Goal: Information Seeking & Learning: Learn about a topic

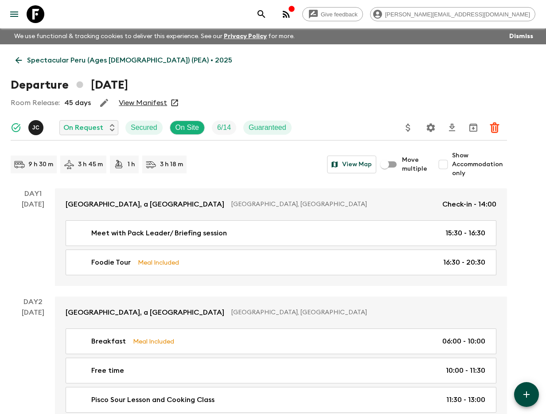
scroll to position [1257, 0]
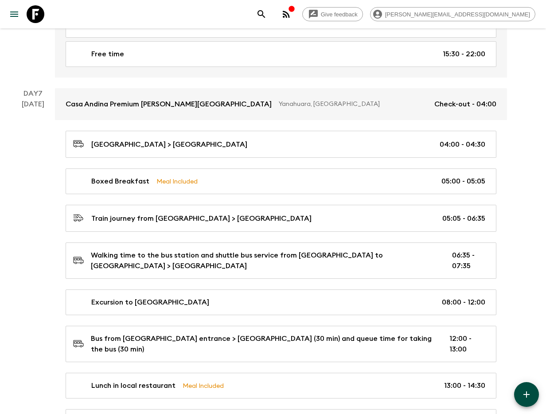
click at [267, 16] on icon "search adventures" at bounding box center [261, 14] width 11 height 11
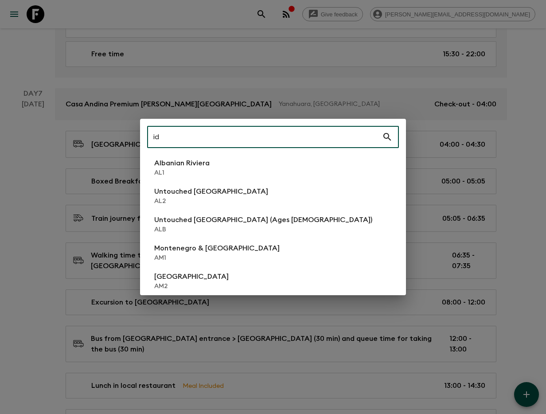
type input "id1"
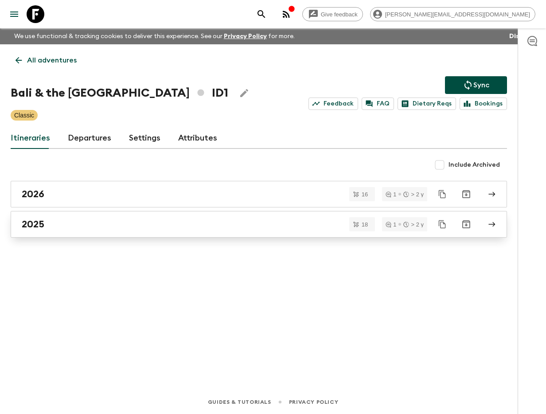
click at [114, 230] on link "2025" at bounding box center [259, 224] width 496 height 27
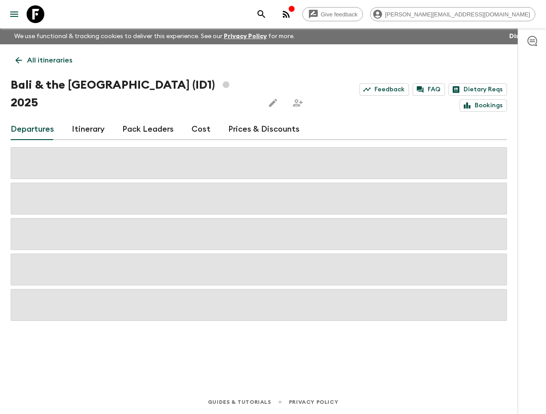
click at [13, 57] on link "All itineraries" at bounding box center [44, 60] width 66 height 18
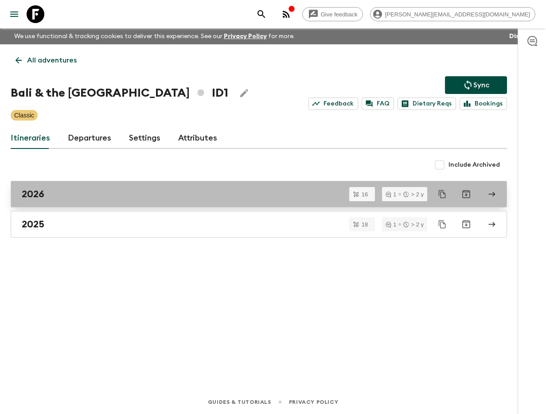
click at [93, 190] on div "2026" at bounding box center [250, 194] width 457 height 12
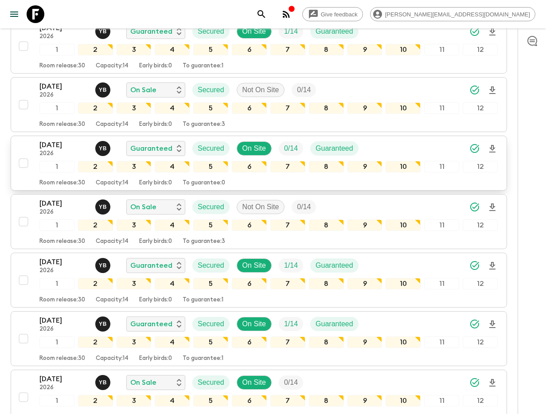
scroll to position [369, 0]
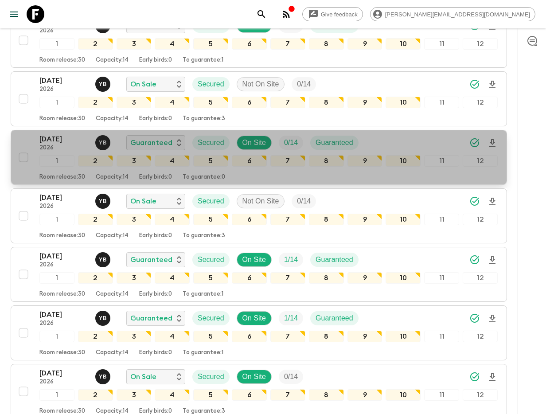
click at [40, 134] on p "20 May 2026" at bounding box center [63, 139] width 49 height 11
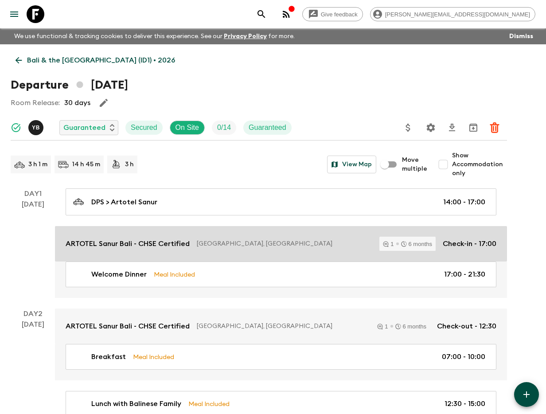
click at [139, 242] on p "ARTOTEL Sanur Bali - CHSE Certified" at bounding box center [128, 243] width 124 height 11
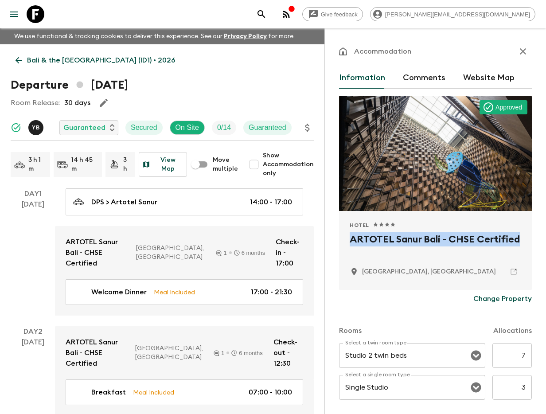
drag, startPoint x: 349, startPoint y: 237, endPoint x: 506, endPoint y: 234, distance: 157.3
click at [527, 234] on div "Hotel 1 Star 2 Stars 3 Stars 4 Stars 5 Stars ARTOTEL Sanur Bali - CHSE Certifie…" at bounding box center [435, 250] width 193 height 79
copy h2 "ARTOTEL Sanur Bali - CHSE Certified"
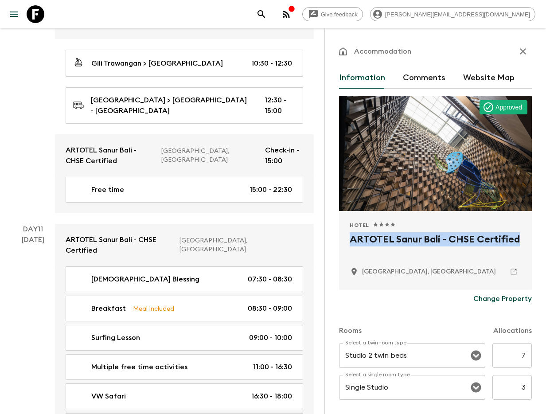
scroll to position [2558, 0]
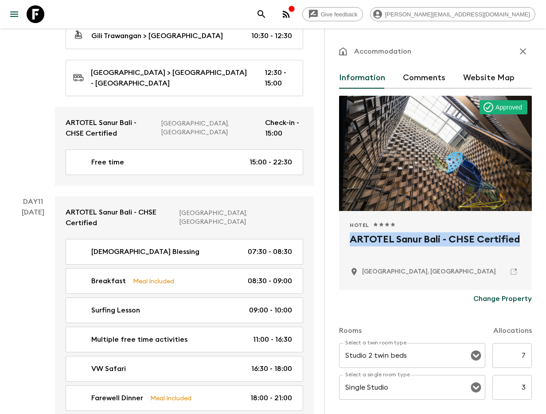
type input "Day 10"
type input "15:00"
type input "Day 12"
type input "12:00"
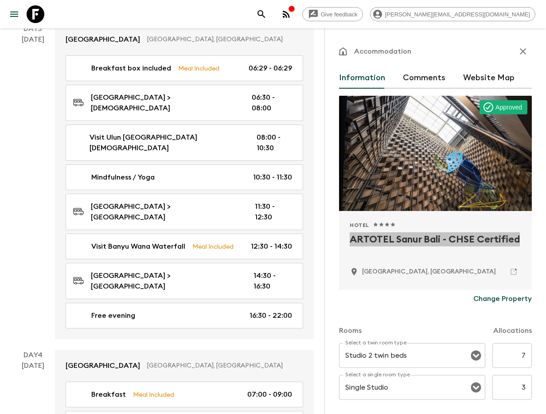
scroll to position [564, 0]
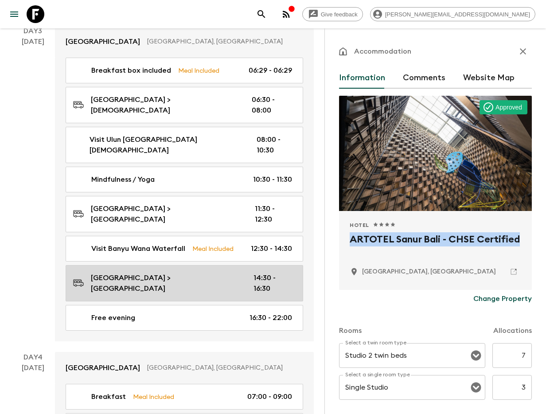
click at [521, 50] on icon "button" at bounding box center [523, 51] width 11 height 11
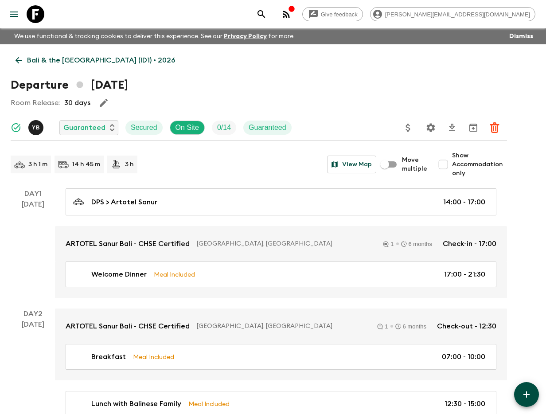
click at [452, 169] on input "Show Accommodation only" at bounding box center [443, 165] width 18 height 18
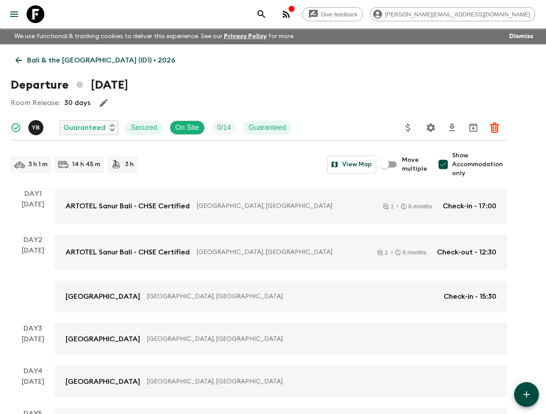
drag, startPoint x: 443, startPoint y: 165, endPoint x: 103, endPoint y: 180, distance: 340.2
click at [443, 165] on input "Show Accommodation only" at bounding box center [443, 165] width 18 height 18
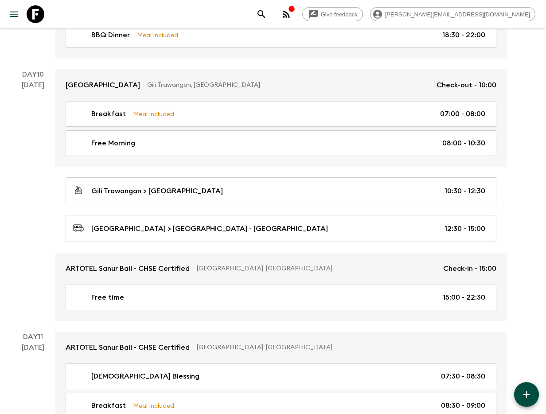
scroll to position [2130, 0]
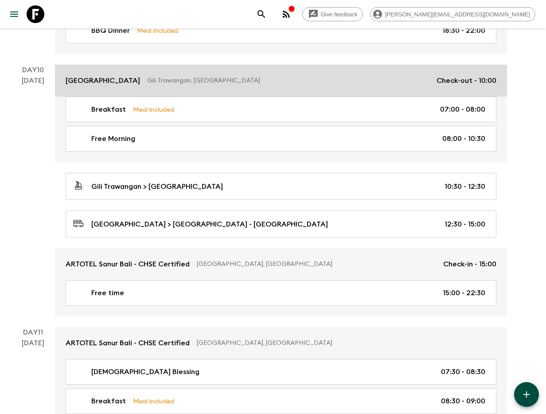
click at [140, 78] on p "Jambuluwuk Oceano Resort Gili Trawangan" at bounding box center [103, 80] width 74 height 11
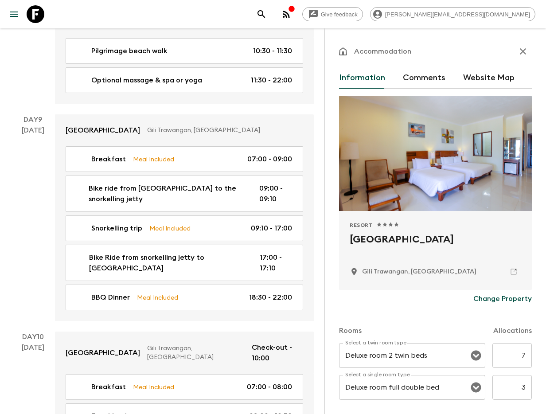
drag, startPoint x: 351, startPoint y: 236, endPoint x: 419, endPoint y: 251, distance: 69.9
click at [419, 251] on div "Resort 1 Star 2 Stars 3 Stars 4 Stars 5 Stars Jambuluwuk Oceano Resort Gili Tra…" at bounding box center [435, 250] width 193 height 79
copy h2 "Jambuluwuk Oceano Resort Gili Trawangan"
click at [524, 52] on icon "button" at bounding box center [523, 51] width 6 height 6
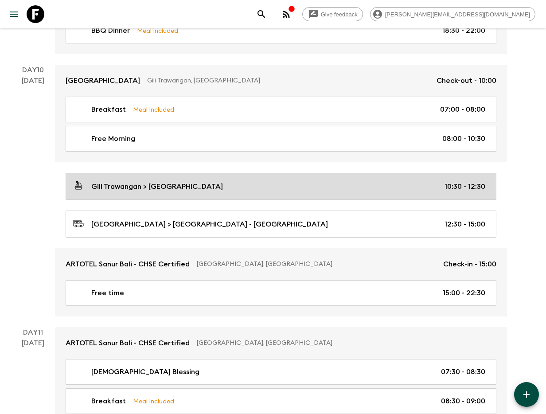
click at [260, 173] on link "Gili Trawangan > Padang Bai Harbor 10:30 - 12:30" at bounding box center [281, 186] width 431 height 27
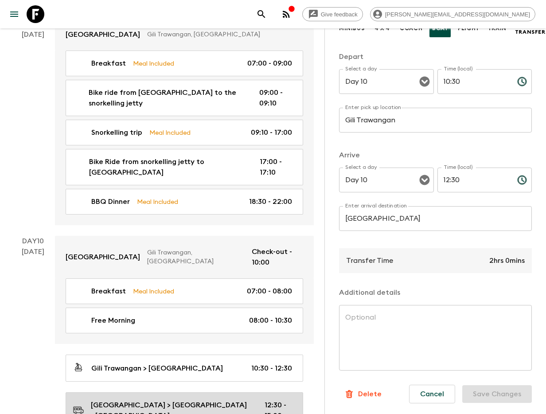
scroll to position [2224, 0]
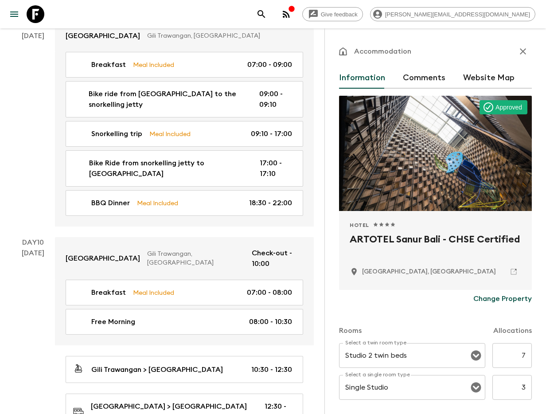
scroll to position [31, 0]
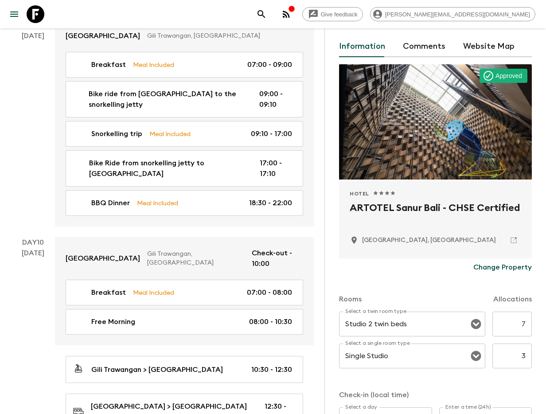
click at [515, 238] on 78 at bounding box center [515, 239] width 2 height 2
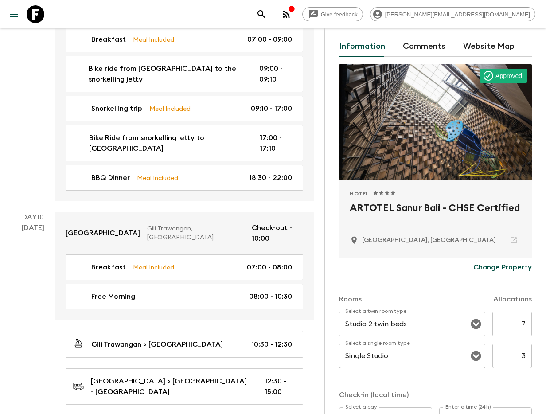
scroll to position [2251, 0]
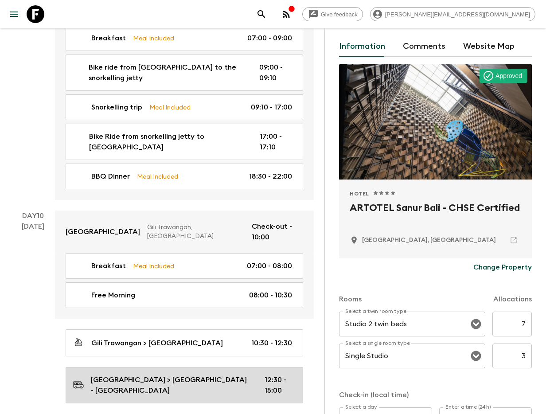
click at [247, 367] on link "Padang Bai Harbor > ARTOTEL Sanur - Bali 12:30 - 15:00" at bounding box center [185, 385] width 238 height 36
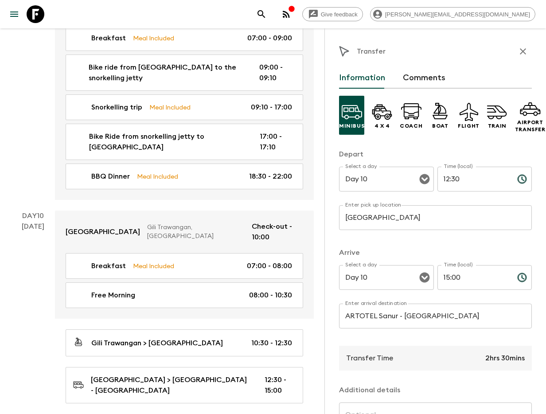
drag, startPoint x: 144, startPoint y: 319, endPoint x: 319, endPoint y: 285, distance: 178.8
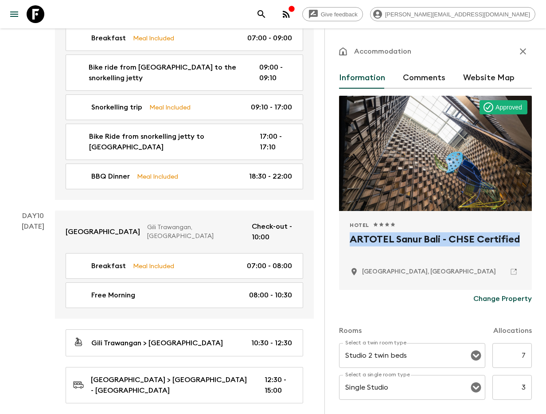
drag, startPoint x: 349, startPoint y: 242, endPoint x: 518, endPoint y: 241, distance: 169.3
click at [518, 241] on div "Hotel 1 Star 2 Stars 3 Stars 4 Stars 5 Stars ARTOTEL Sanur Bali - CHSE Certifie…" at bounding box center [435, 250] width 193 height 79
copy h2 "ARTOTEL Sanur Bali - CHSE Certified"
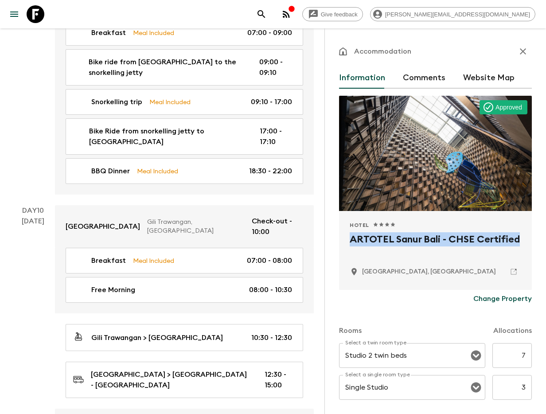
scroll to position [2258, 0]
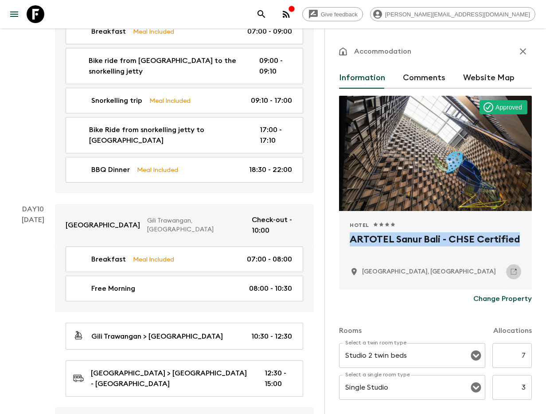
click at [509, 270] on link at bounding box center [513, 271] width 15 height 15
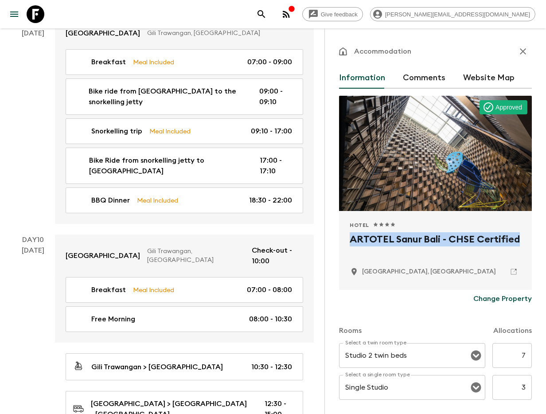
scroll to position [2223, 0]
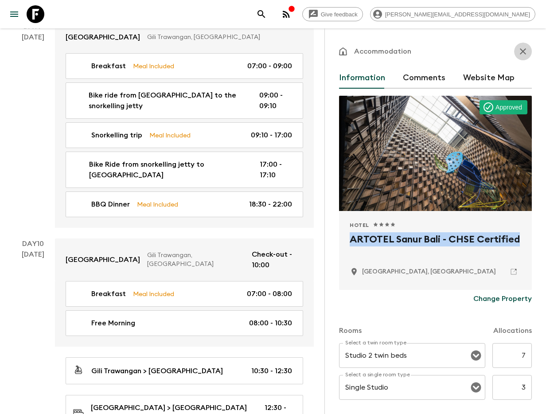
drag, startPoint x: 519, startPoint y: 54, endPoint x: 44, endPoint y: 206, distance: 498.5
click at [519, 54] on icon "button" at bounding box center [523, 51] width 11 height 11
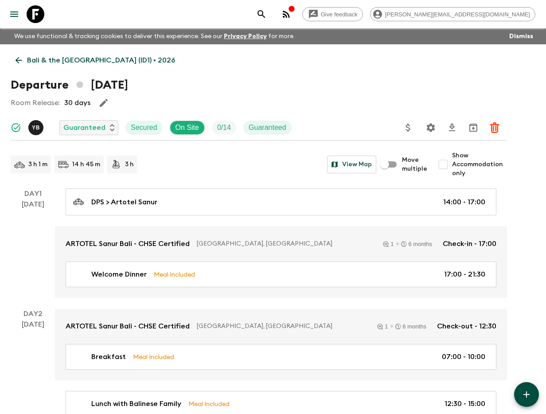
click at [444, 164] on input "Show Accommodation only" at bounding box center [443, 165] width 18 height 18
checkbox input "true"
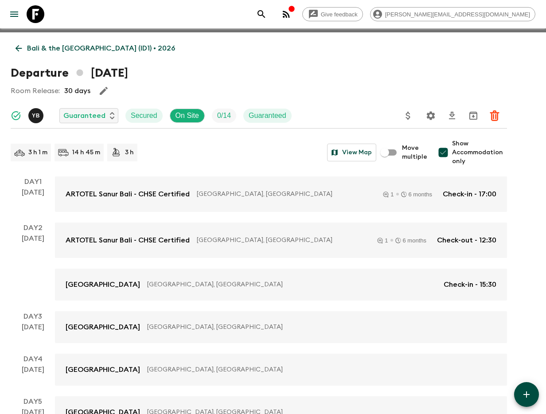
scroll to position [78, 0]
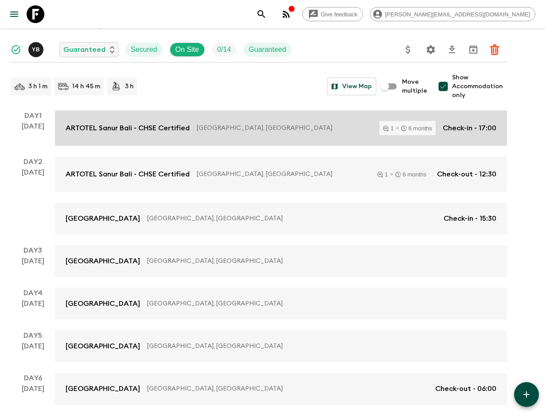
click at [109, 132] on p "ARTOTEL Sanur Bali - CHSE Certified" at bounding box center [128, 128] width 124 height 11
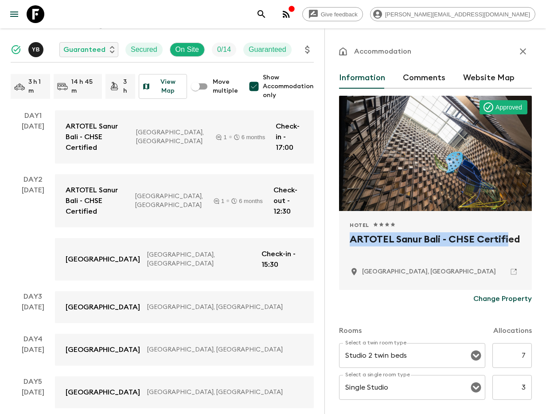
drag, startPoint x: 349, startPoint y: 235, endPoint x: 516, endPoint y: 242, distance: 167.2
click at [512, 242] on div "Hotel 1 Star 2 Stars 3 Stars 4 Stars 5 Stars ARTOTEL Sanur Bali - CHSE Certifie…" at bounding box center [435, 250] width 193 height 79
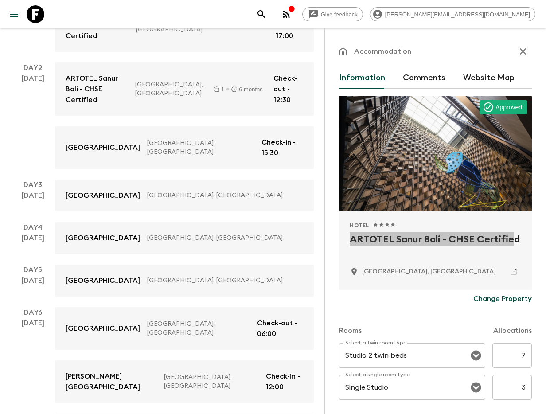
scroll to position [193, 0]
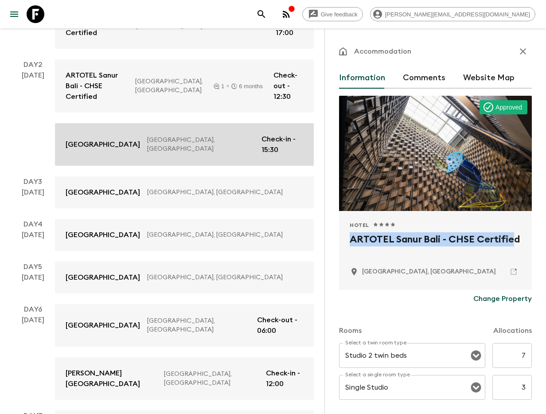
click at [66, 139] on p "Plataran Ubud Hotel & Resort" at bounding box center [103, 144] width 74 height 11
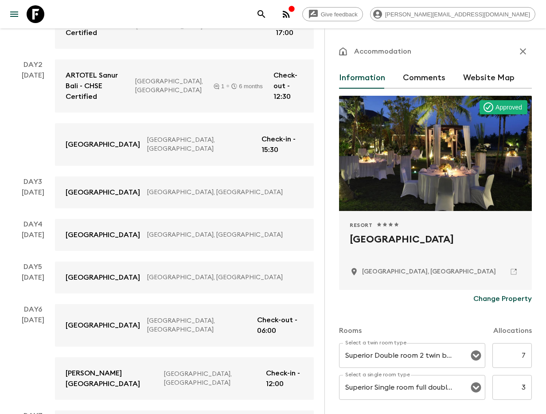
drag, startPoint x: 344, startPoint y: 242, endPoint x: 484, endPoint y: 242, distance: 140.0
click at [491, 242] on div "Resort 1 Star 2 Stars 3 Stars 4 Stars 5 Stars Plataran Ubud Hotel & Resort Bali…" at bounding box center [435, 250] width 193 height 79
copy h2 "Plataran Ubud Hotel & Resort"
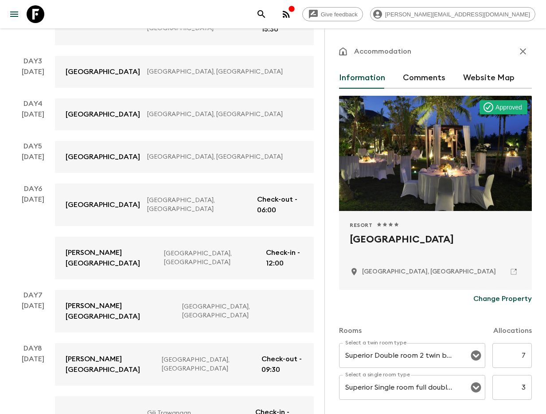
scroll to position [316, 0]
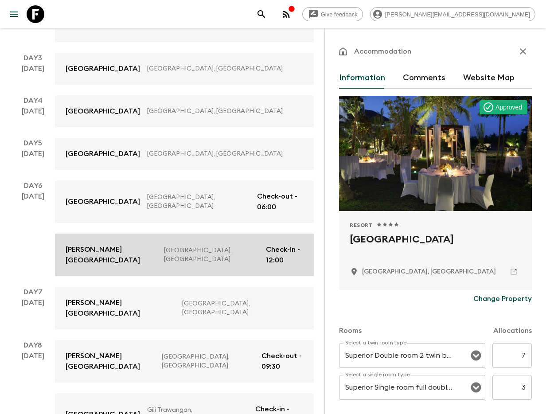
click at [94, 244] on p "Candi Beach Resort And Spa" at bounding box center [111, 254] width 91 height 21
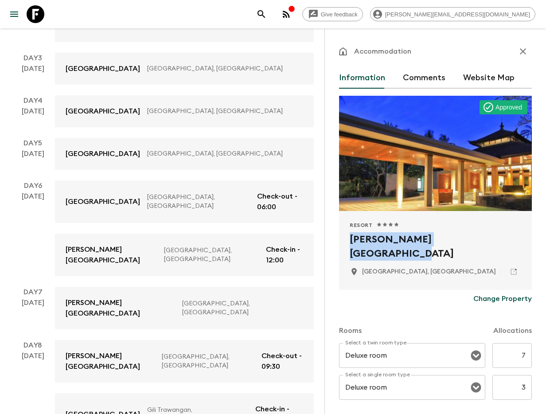
drag, startPoint x: 343, startPoint y: 244, endPoint x: 487, endPoint y: 245, distance: 144.0
click at [487, 245] on div "Resort 1 Star 2 Stars 3 Stars 4 Stars 5 Stars Candi Beach Resort And Spa Bali, …" at bounding box center [435, 250] width 193 height 79
copy h2 "Candi Beach Resort And Spa"
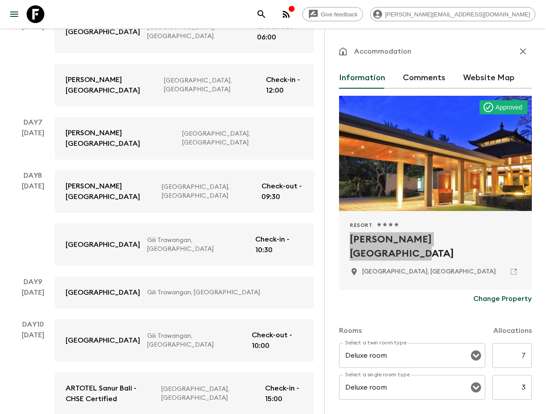
scroll to position [490, 0]
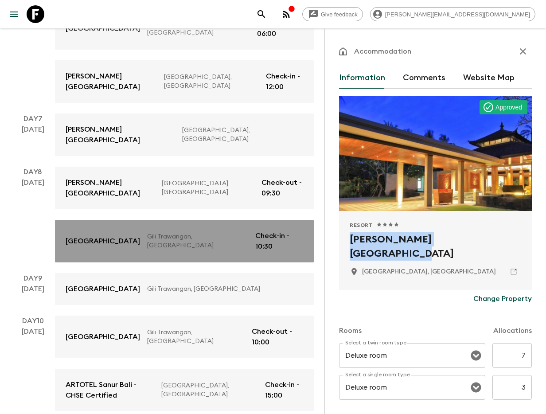
click at [58, 220] on link "Jambuluwuk Oceano Resort Gili Trawangan Gili Trawangan, Indonesia Check-in - 10…" at bounding box center [184, 241] width 259 height 43
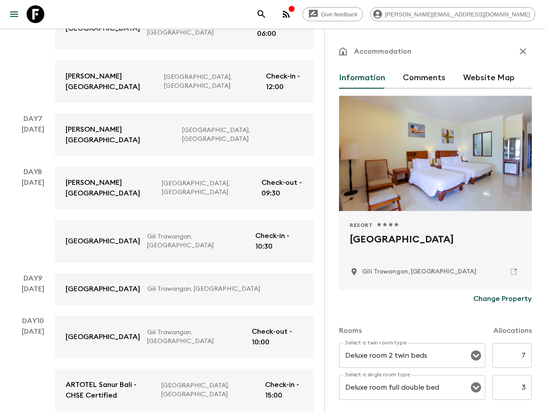
drag, startPoint x: 349, startPoint y: 241, endPoint x: 414, endPoint y: 256, distance: 67.0
click at [414, 256] on h2 "Jambuluwuk Oceano Resort Gili Trawangan" at bounding box center [435, 246] width 171 height 28
copy h2 "Jambuluwuk Oceano Resort Gili Trawangan"
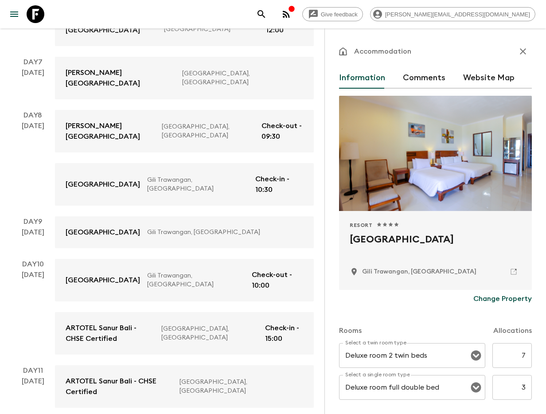
click at [267, 18] on icon "search adventures" at bounding box center [261, 14] width 11 height 11
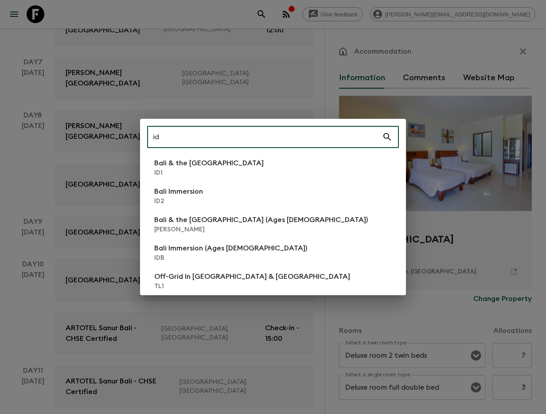
type input "id2"
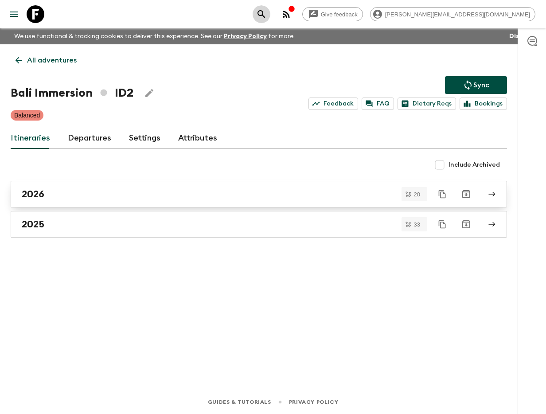
click at [101, 195] on div "2026" at bounding box center [250, 194] width 457 height 12
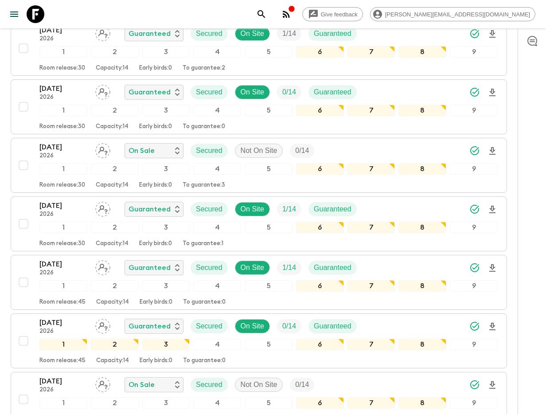
scroll to position [286, 0]
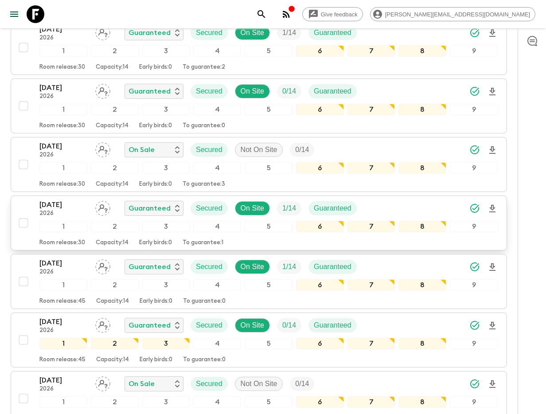
click at [63, 203] on p "15 May 2026" at bounding box center [63, 204] width 49 height 11
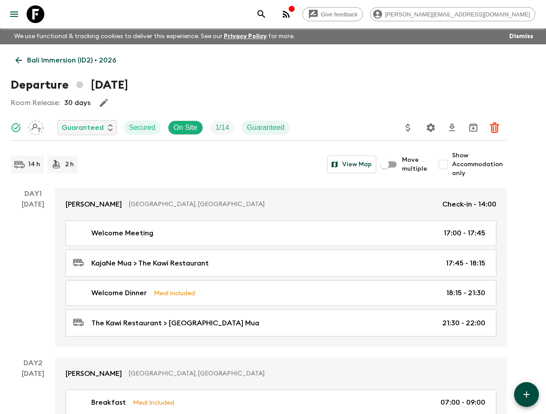
click at [454, 166] on span "Show Accommodation only" at bounding box center [479, 164] width 55 height 27
click at [452, 166] on input "Show Accommodation only" at bounding box center [443, 165] width 18 height 18
checkbox input "true"
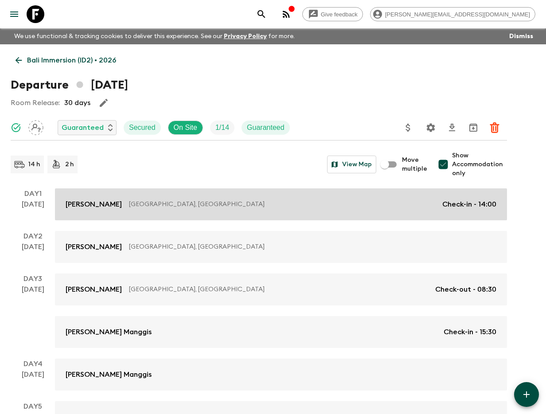
click at [129, 204] on p "Bali, Indonesia" at bounding box center [282, 204] width 306 height 9
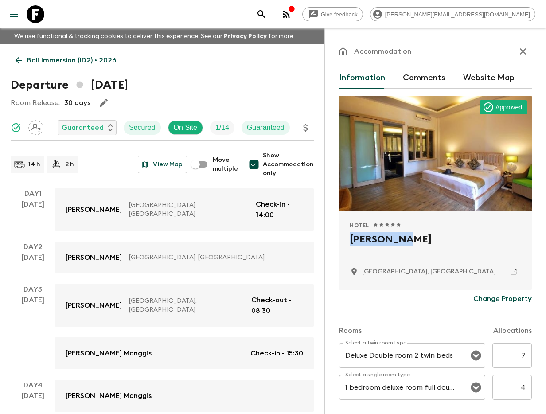
drag, startPoint x: 347, startPoint y: 241, endPoint x: 435, endPoint y: 243, distance: 87.8
click at [435, 243] on div "Hotel 1 Star 2 Stars 3 Stars 4 Stars 5 Stars Kajane Mua Bali, Indonesia" at bounding box center [435, 250] width 193 height 79
copy h2 "Kajane Mua"
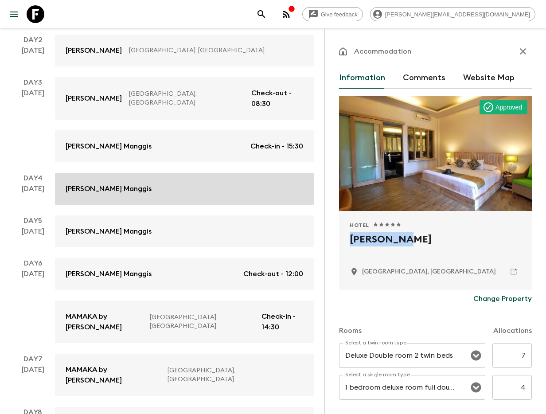
scroll to position [209, 0]
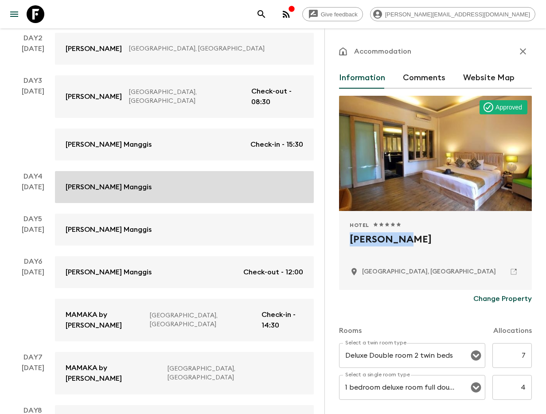
click at [101, 182] on p "Kaura Manggis" at bounding box center [109, 187] width 86 height 11
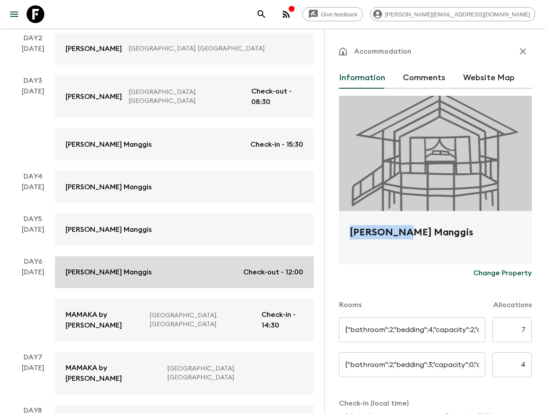
type input "Glamping with Full Board"
type input "Day 3"
type input "15:30"
type input "Day 6"
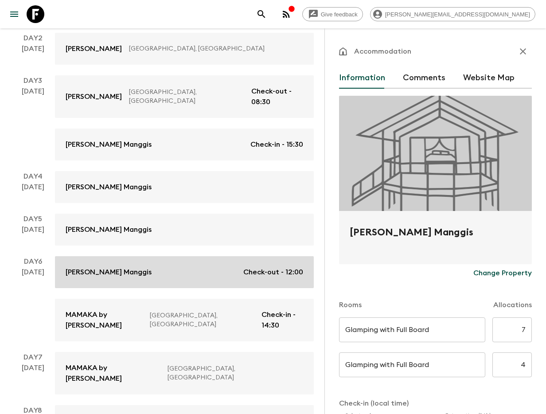
type input "12:00"
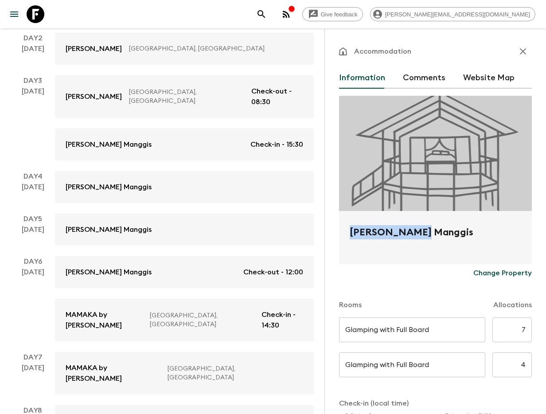
drag, startPoint x: 343, startPoint y: 234, endPoint x: 422, endPoint y: 234, distance: 78.9
click at [426, 235] on div "Kaura Manggis" at bounding box center [435, 237] width 193 height 53
copy h2 "Kaura Manggis"
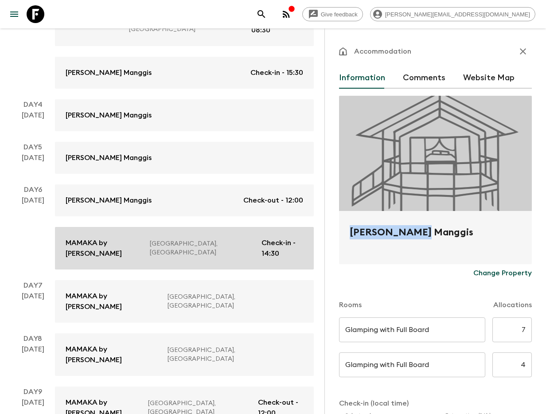
click at [115, 238] on p "MAMAKA by Ovolo" at bounding box center [104, 248] width 77 height 21
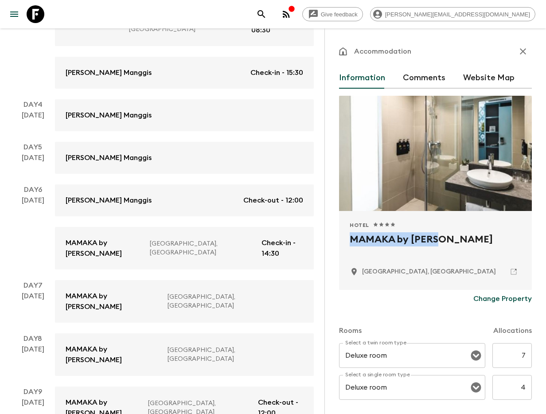
drag, startPoint x: 415, startPoint y: 242, endPoint x: 456, endPoint y: 245, distance: 40.9
click at [456, 245] on h2 "MAMAKA by Ovolo" at bounding box center [435, 246] width 171 height 28
copy h2 "MAMAKA by Ovolo"
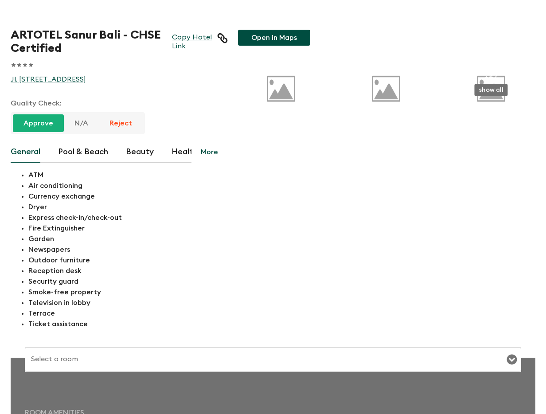
type input "Double Studio 2 twin beds"
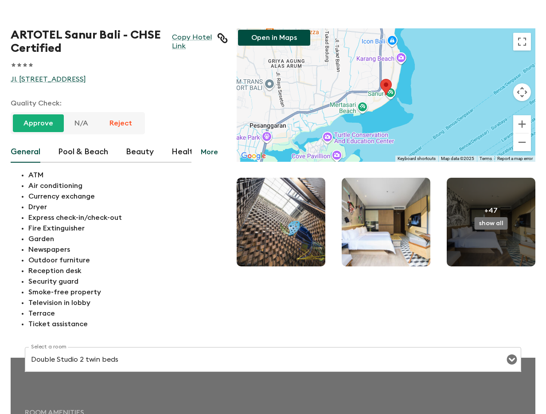
click at [277, 35] on button "Open in Maps" at bounding box center [274, 38] width 72 height 16
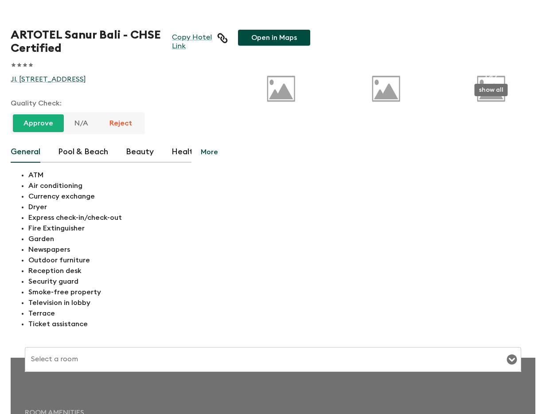
type input "Double Studio 2 twin beds"
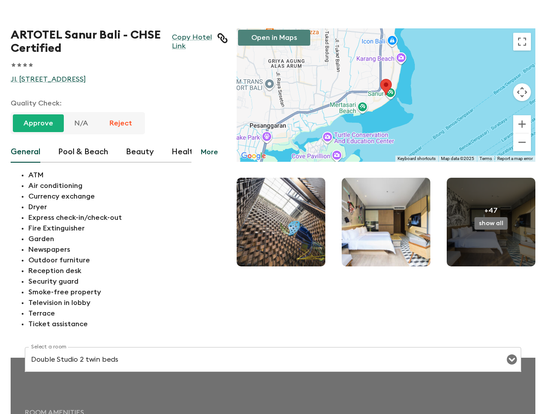
click at [289, 39] on button "Open in Maps" at bounding box center [274, 38] width 72 height 16
